Goal: Information Seeking & Learning: Learn about a topic

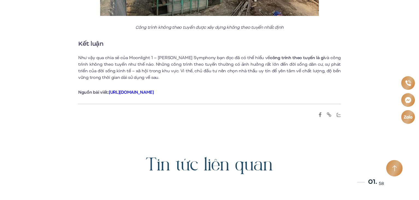
scroll to position [1495, 0]
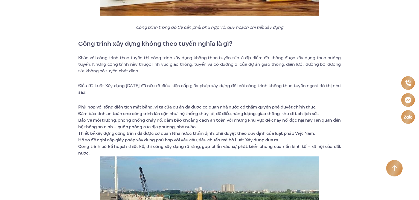
scroll to position [1358, 0]
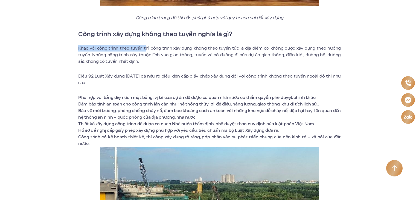
drag, startPoint x: 79, startPoint y: 48, endPoint x: 145, endPoint y: 48, distance: 66.1
click at [145, 48] on p "Khác với công trình theo tuyến thì công trình xây dựng không theo tuyến tức là …" at bounding box center [209, 55] width 262 height 20
click at [80, 48] on p "Khác với công trình theo tuyến thì công trình xây dựng không theo tuyến tức là …" at bounding box center [209, 55] width 262 height 20
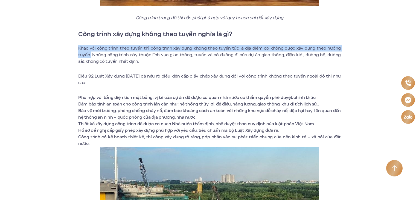
drag, startPoint x: 79, startPoint y: 48, endPoint x: 90, endPoint y: 54, distance: 13.2
click at [90, 54] on p "Khác với công trình theo tuyến thì công trình xây dựng không theo tuyến tức là …" at bounding box center [209, 55] width 262 height 20
